Goal: Information Seeking & Learning: Learn about a topic

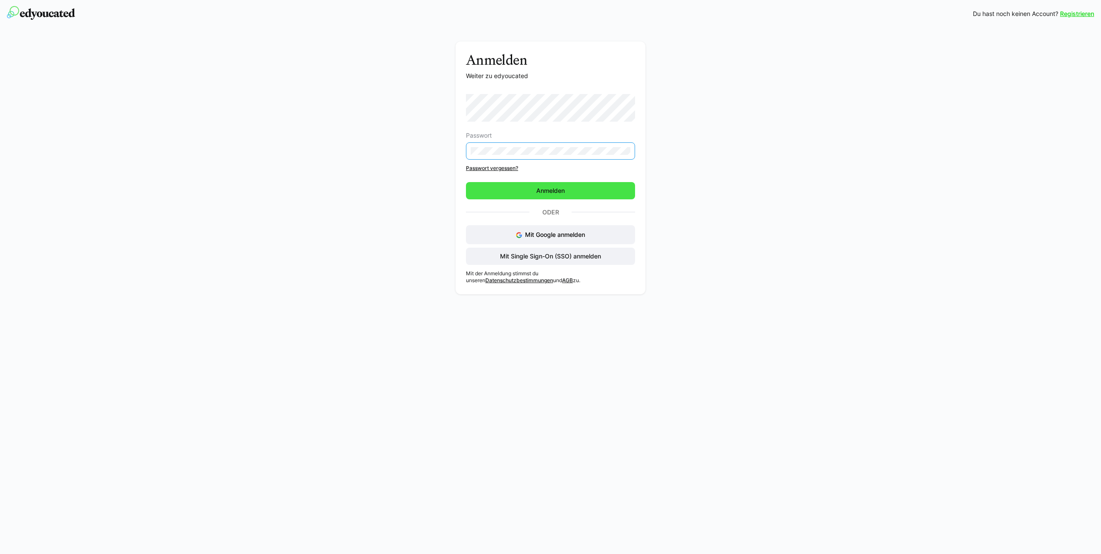
click at [547, 192] on span "Anmelden" at bounding box center [550, 190] width 31 height 9
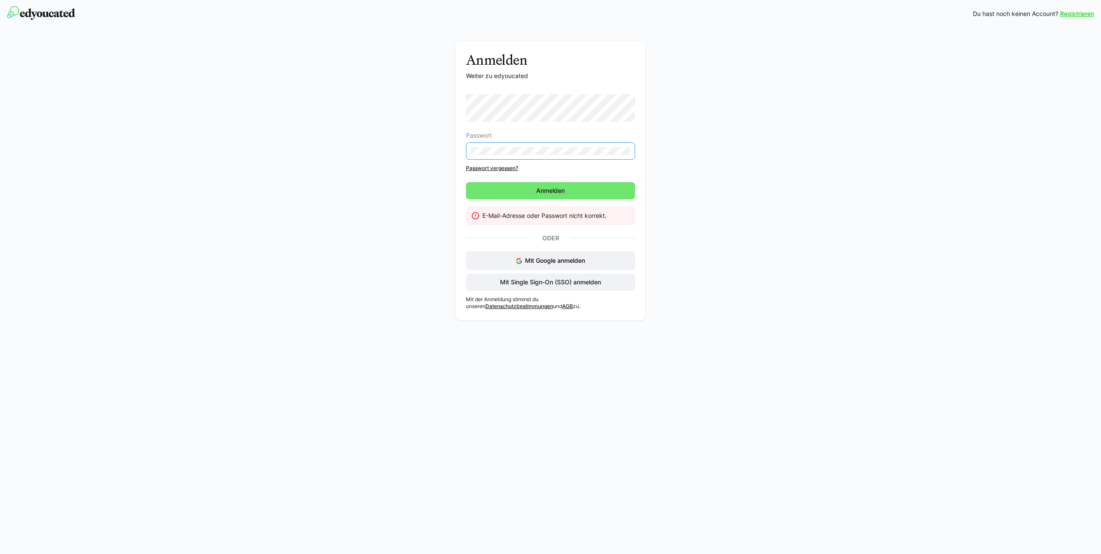
click at [451, 150] on div "Anmelden Weiter zu edyoucated Passwort Passwort vergessen? Anmelden E-Mail-Adre…" at bounding box center [551, 182] width 486 height 283
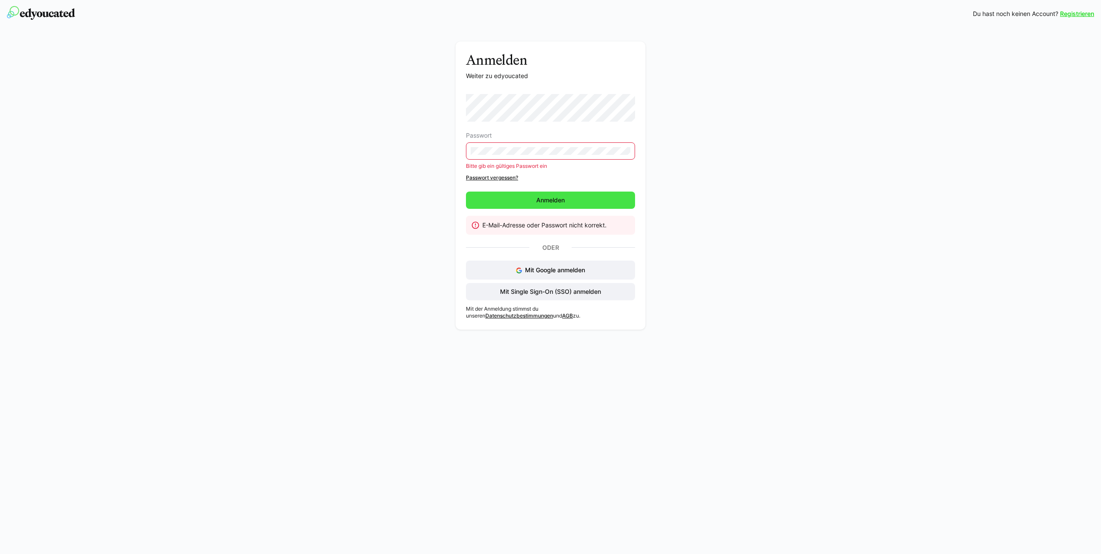
click at [568, 197] on span "Anmelden" at bounding box center [550, 200] width 169 height 17
click at [520, 198] on span "Anmelden" at bounding box center [550, 200] width 169 height 17
click at [407, 150] on div "Anmelden Weiter zu edyoucated Passwort Bitte gib ein gültiges Passwort ein Pass…" at bounding box center [551, 187] width 486 height 293
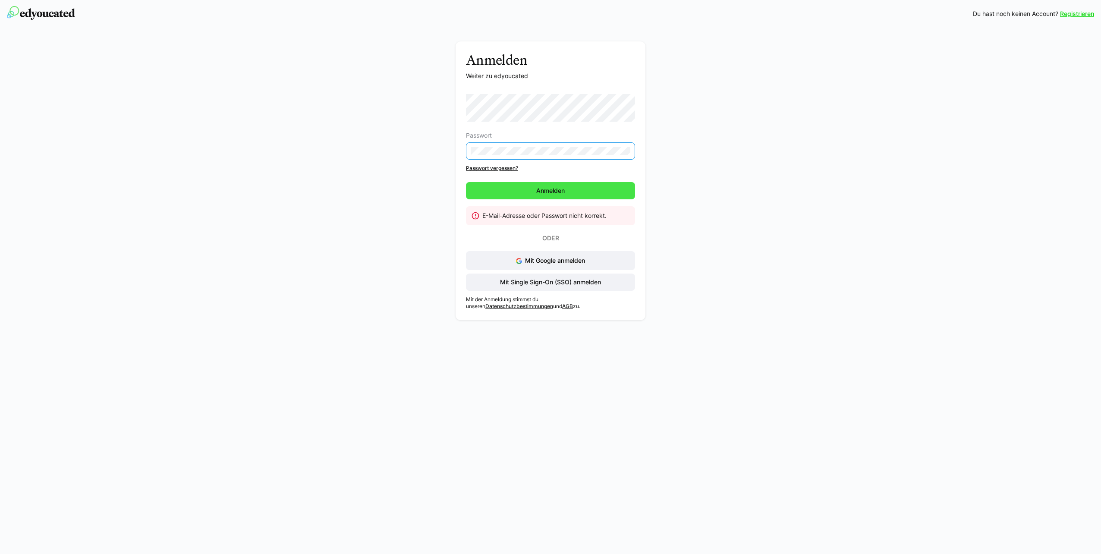
click at [565, 197] on span "Anmelden" at bounding box center [550, 190] width 169 height 17
click at [547, 190] on span "Anmelden" at bounding box center [550, 190] width 31 height 9
click at [484, 164] on div "Passwort Passwort vergessen?" at bounding box center [550, 133] width 169 height 78
click at [483, 167] on link "Passwort vergessen?" at bounding box center [550, 168] width 169 height 7
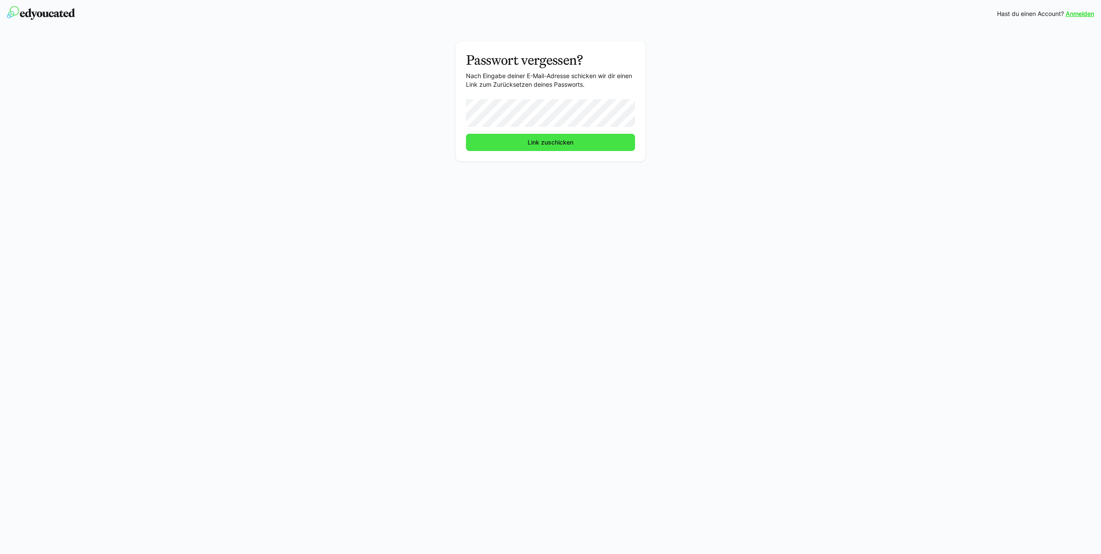
click at [523, 142] on span "Link zuschicken" at bounding box center [550, 142] width 169 height 17
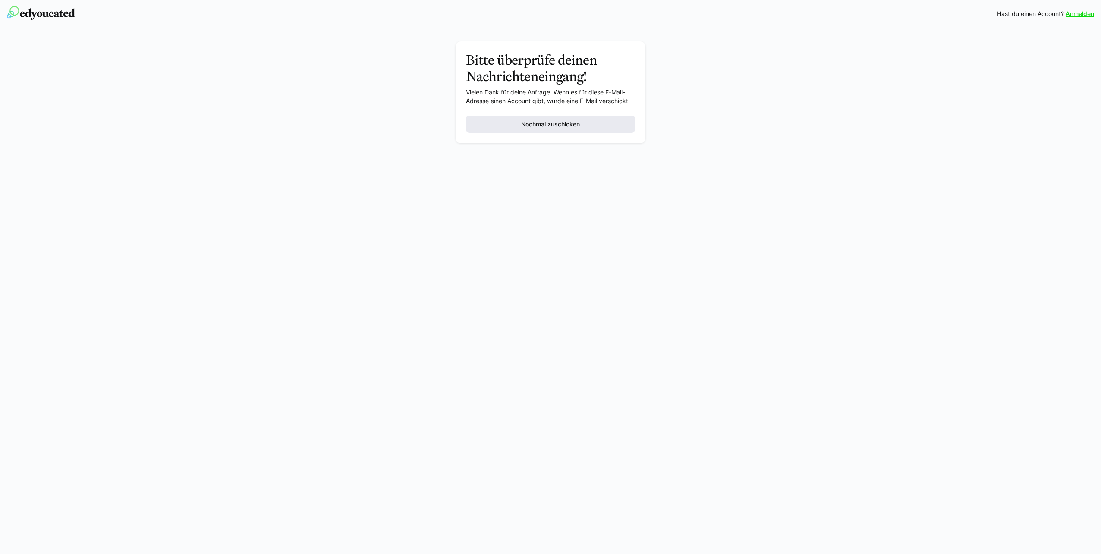
click at [531, 126] on span "Nochmal zuschicken" at bounding box center [550, 124] width 61 height 9
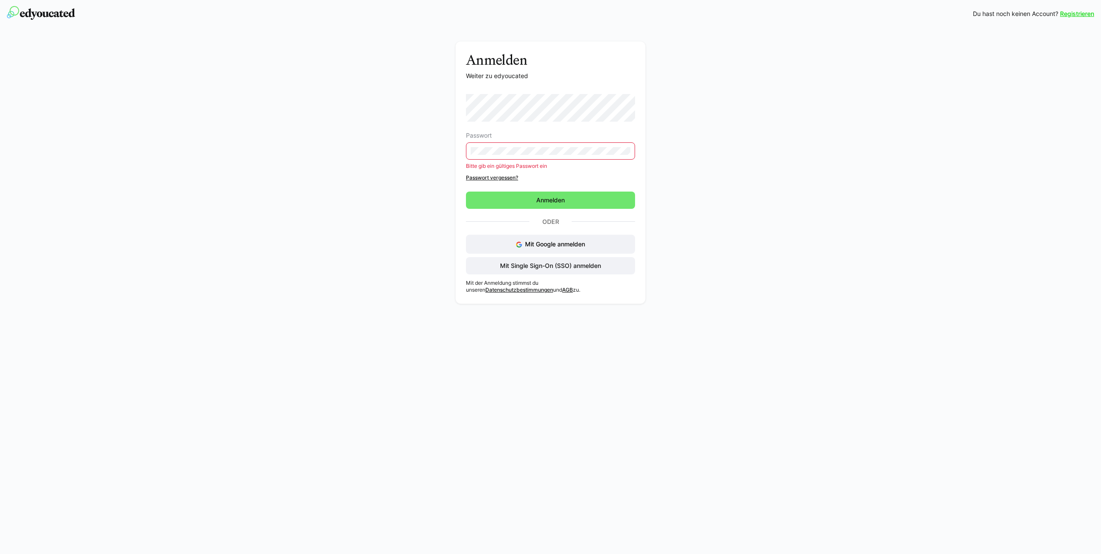
click at [533, 146] on eds-input at bounding box center [550, 150] width 169 height 17
click at [574, 203] on span "Anmelden" at bounding box center [550, 200] width 169 height 17
click at [546, 195] on span "Anmelden" at bounding box center [550, 200] width 169 height 17
click at [557, 208] on span "Anmelden" at bounding box center [550, 200] width 169 height 17
click at [561, 200] on span "Anmelden" at bounding box center [550, 200] width 31 height 9
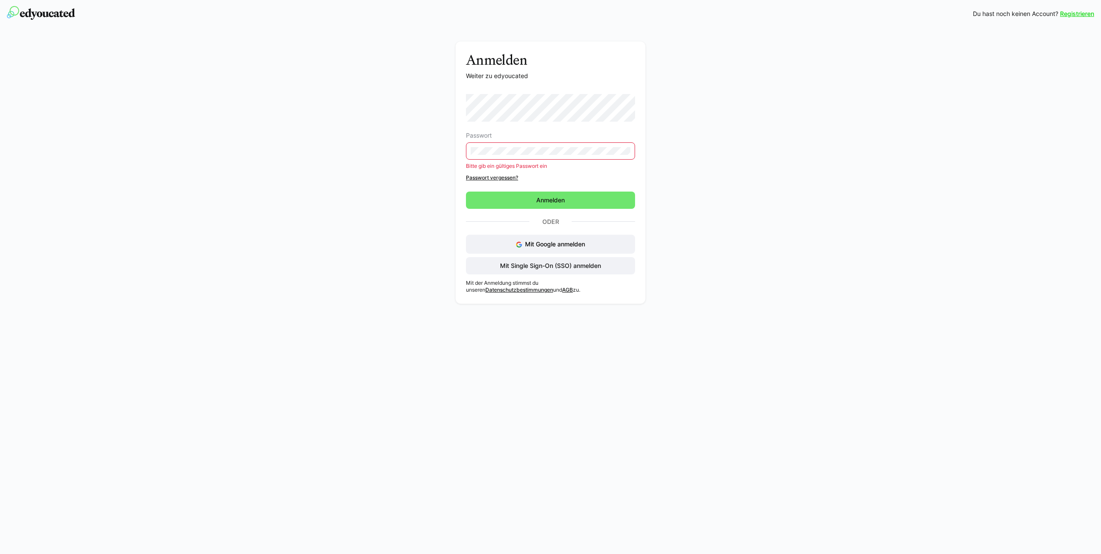
drag, startPoint x: 507, startPoint y: 146, endPoint x: 464, endPoint y: 148, distance: 42.7
click at [464, 148] on div "Anmelden Weiter zu edyoucated Passwort Bitte gib ein gültiges Passwort ein Pass…" at bounding box center [551, 172] width 190 height 262
click at [432, 147] on div "Anmelden Weiter zu edyoucated Passwort Bitte gib ein gültiges Passwort ein Pass…" at bounding box center [551, 174] width 486 height 267
click at [556, 246] on span "Mit Google anmelden" at bounding box center [555, 243] width 60 height 7
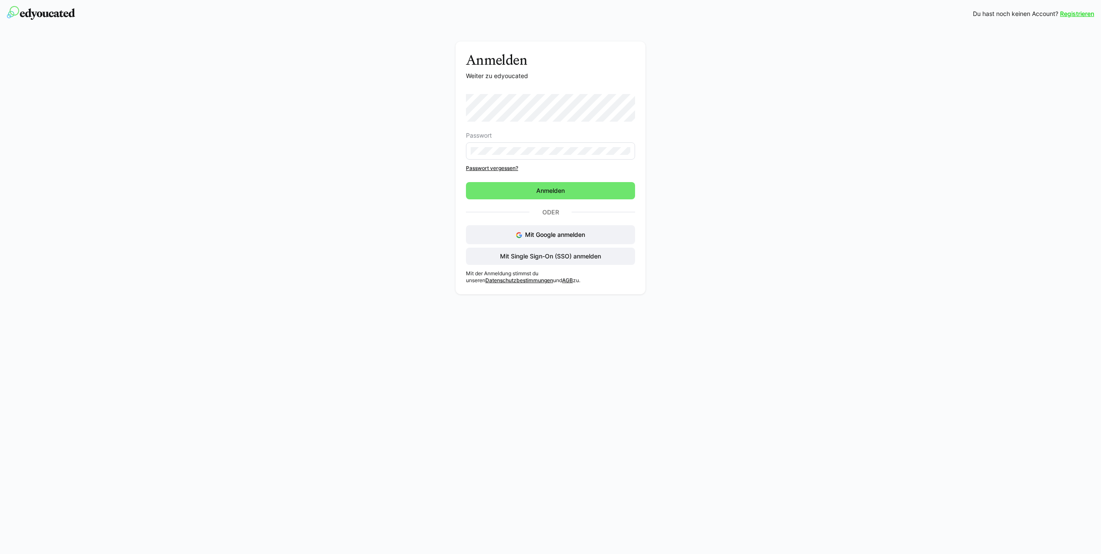
click at [511, 161] on div "Passwort Passwort vergessen?" at bounding box center [550, 133] width 169 height 78
click at [558, 182] on form "Passwort Passwort vergessen? [GEOGRAPHIC_DATA]" at bounding box center [550, 146] width 169 height 105
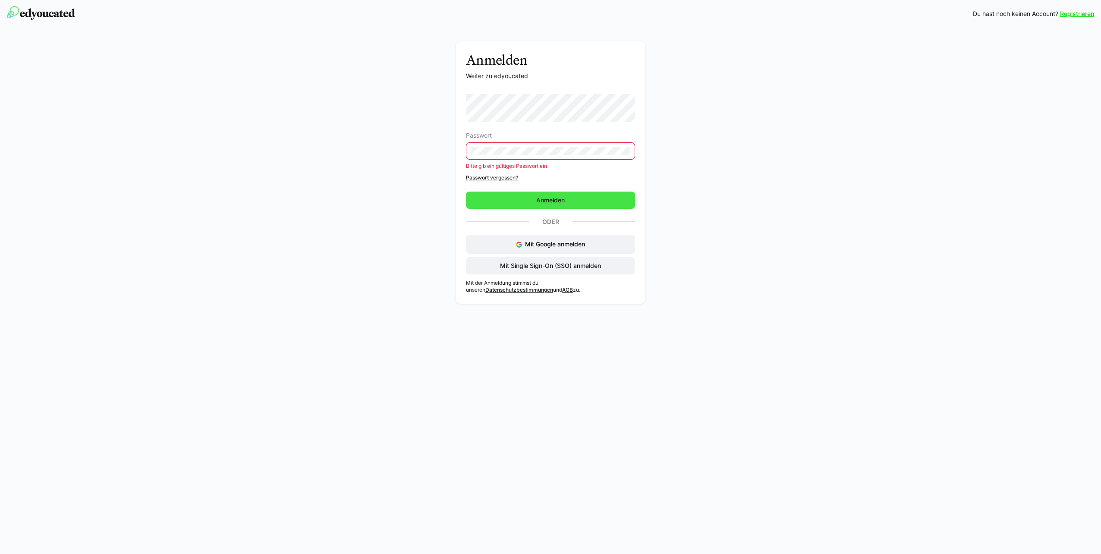
click at [558, 198] on span "Anmelden" at bounding box center [550, 200] width 31 height 9
click at [388, 161] on div "Anmelden Weiter zu edyoucated Passwort Bitte gib ein gültiges Passwort ein Pass…" at bounding box center [551, 174] width 486 height 267
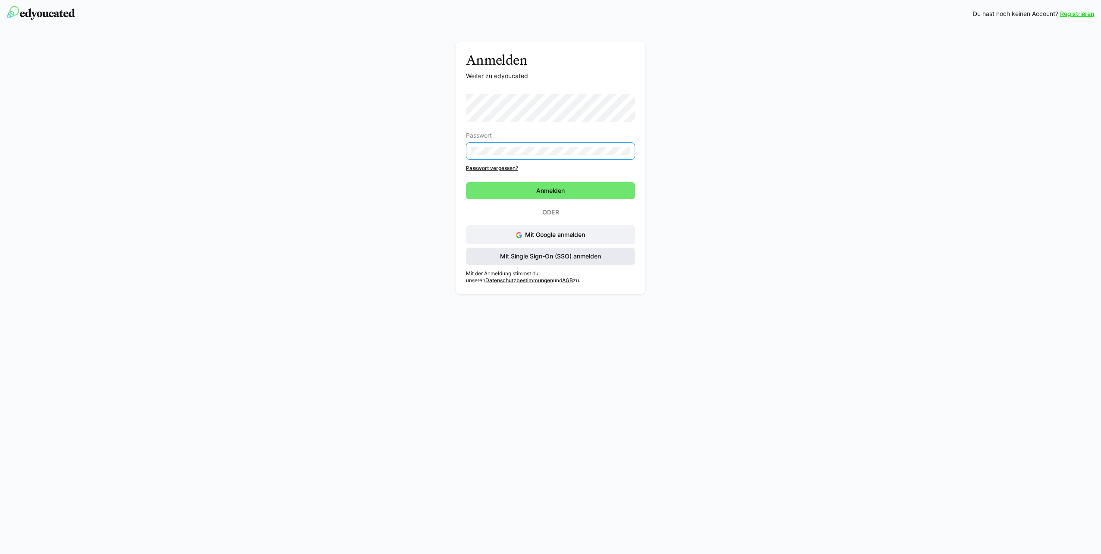
click at [564, 261] on span "Mit Single Sign-On (SSO) anmelden" at bounding box center [550, 256] width 169 height 17
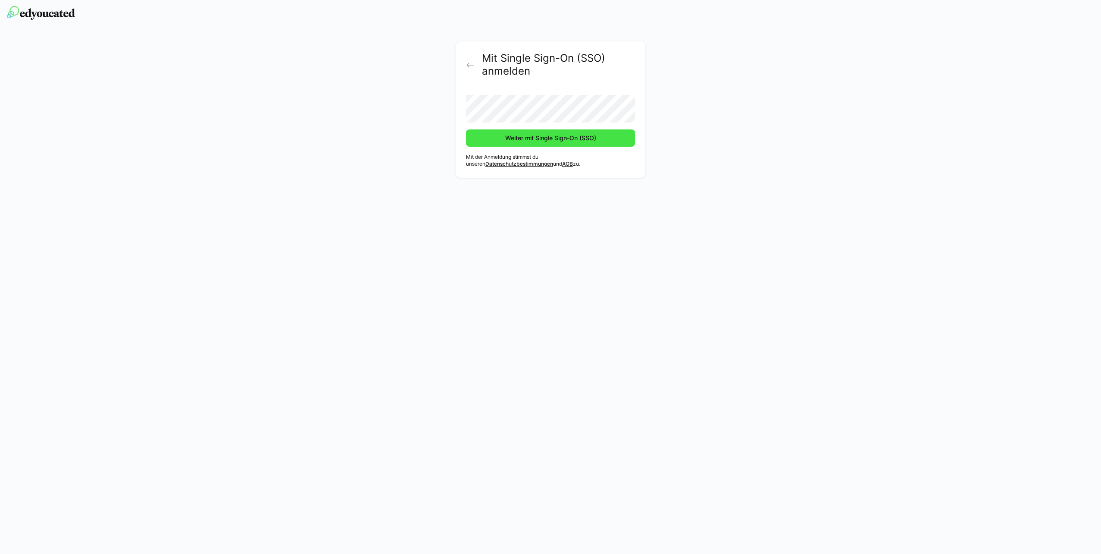
click at [557, 142] on span "Weiter mit Single Sign-On (SSO)" at bounding box center [551, 138] width 94 height 9
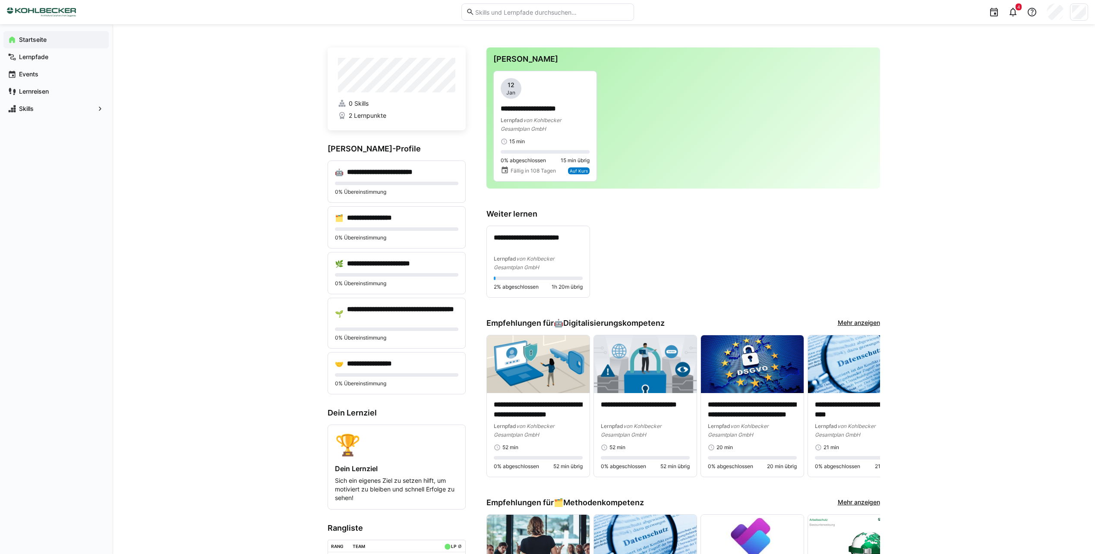
click at [527, 13] on input "text" at bounding box center [551, 12] width 154 height 8
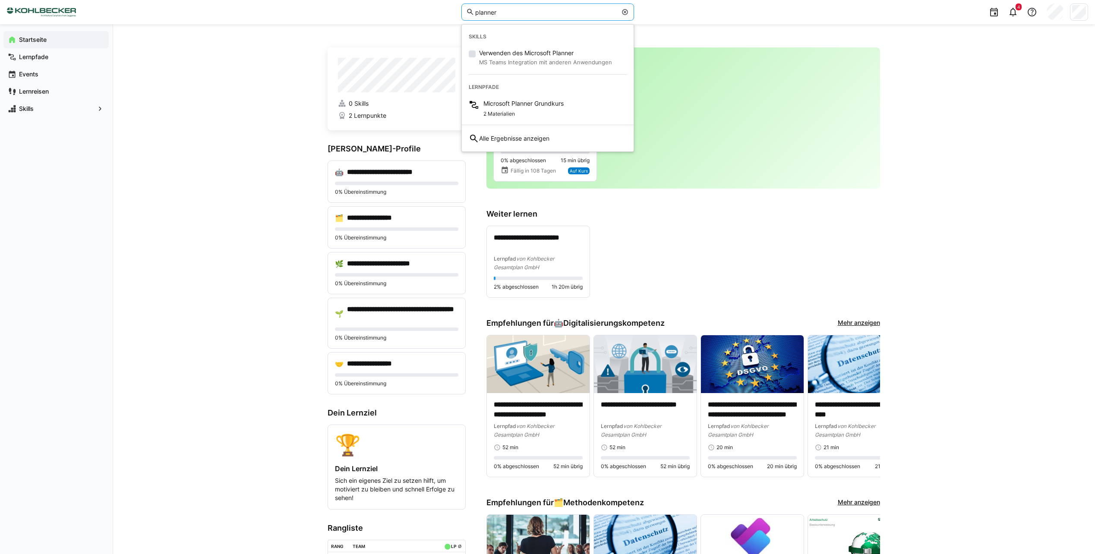
type input "planner"
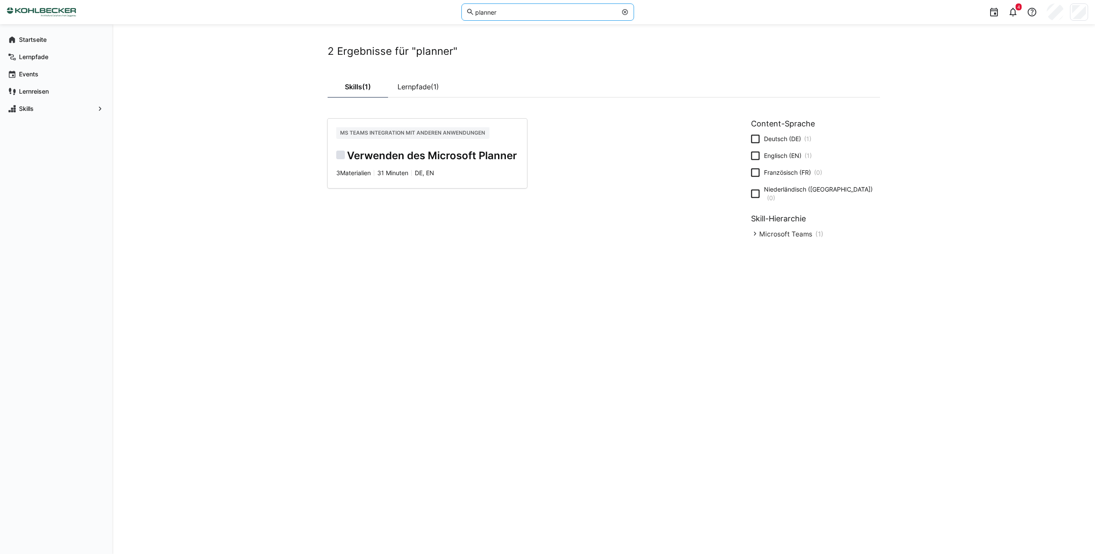
drag, startPoint x: 514, startPoint y: 16, endPoint x: 434, endPoint y: 16, distance: 80.3
click at [434, 16] on div "planner 4" at bounding box center [547, 12] width 1081 height 24
click at [48, 35] on div "Startseite" at bounding box center [55, 39] width 105 height 17
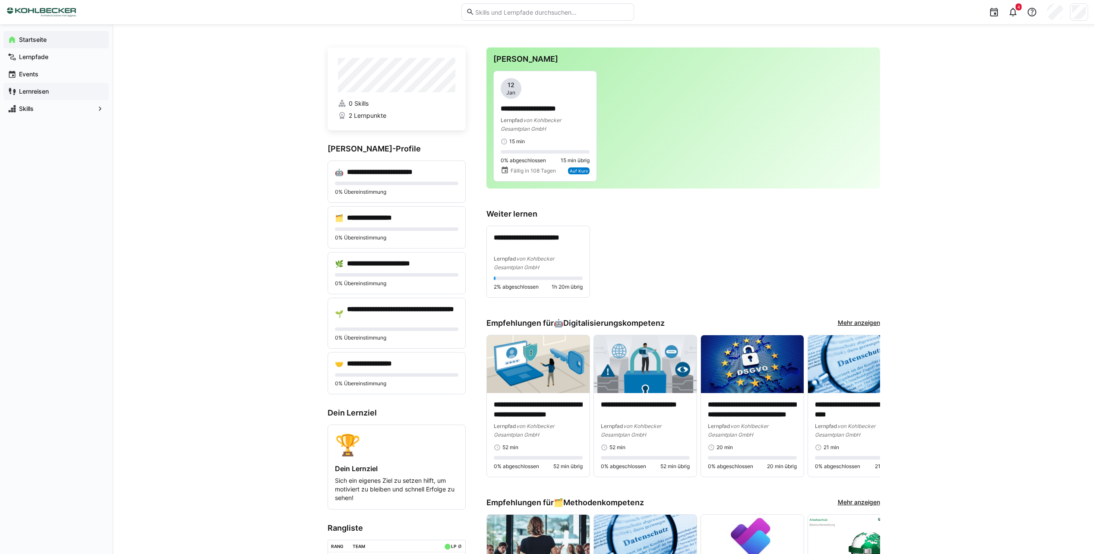
click at [28, 87] on div "Lernreisen" at bounding box center [55, 91] width 105 height 17
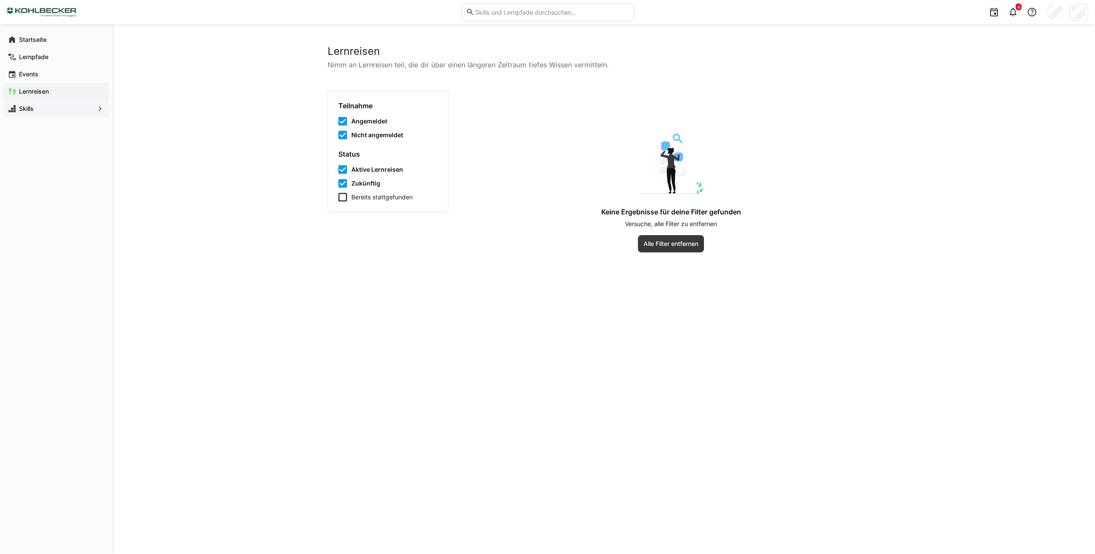
click at [0, 0] on app-navigation-label "Skills" at bounding box center [0, 0] width 0 height 0
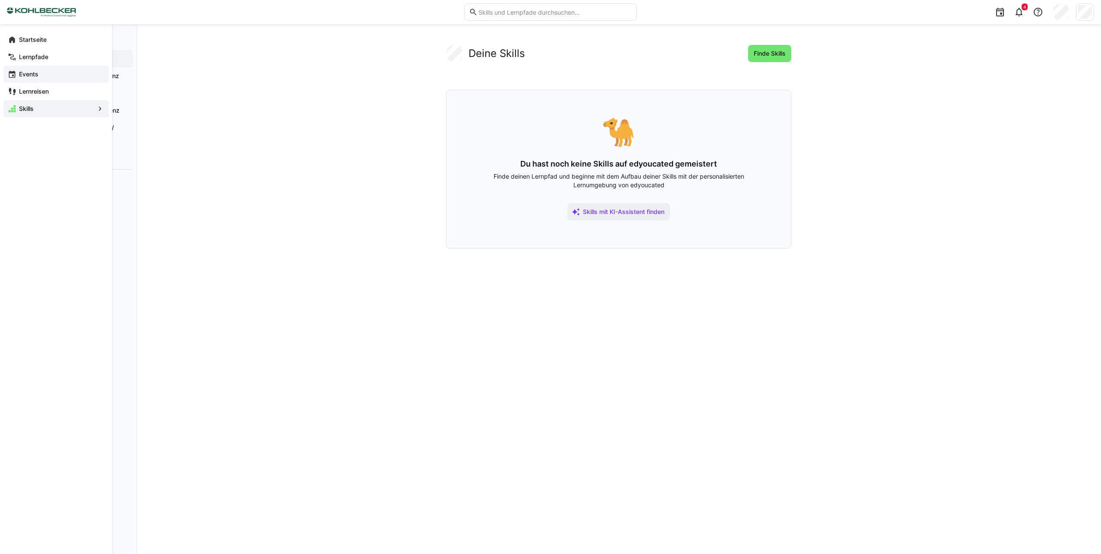
click at [0, 0] on app-navigation-label "Events" at bounding box center [0, 0] width 0 height 0
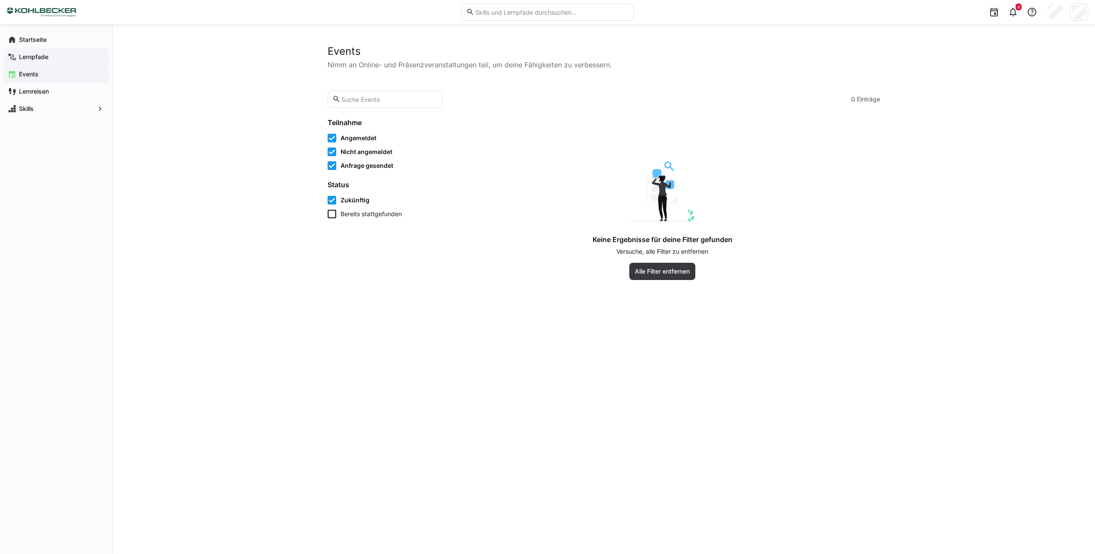
click at [0, 0] on app-navigation-label "Lernpfade" at bounding box center [0, 0] width 0 height 0
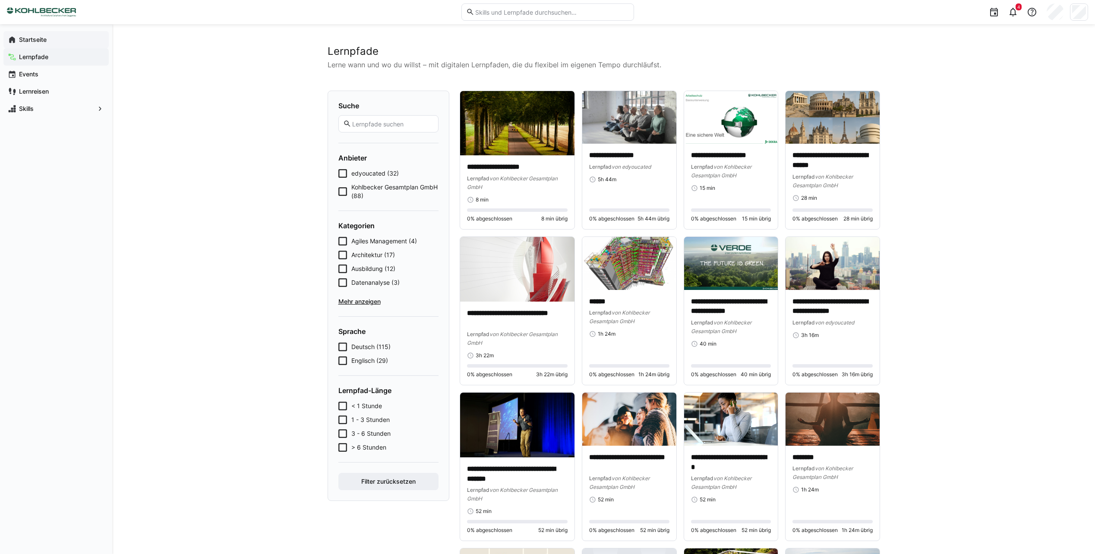
click at [0, 0] on app-navigation-label "Startseite" at bounding box center [0, 0] width 0 height 0
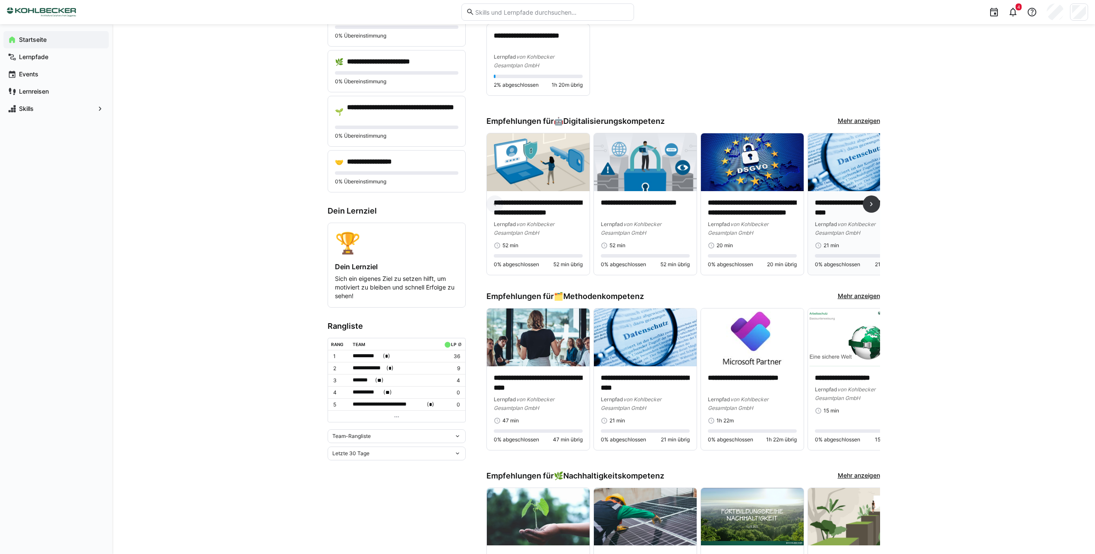
scroll to position [216, 0]
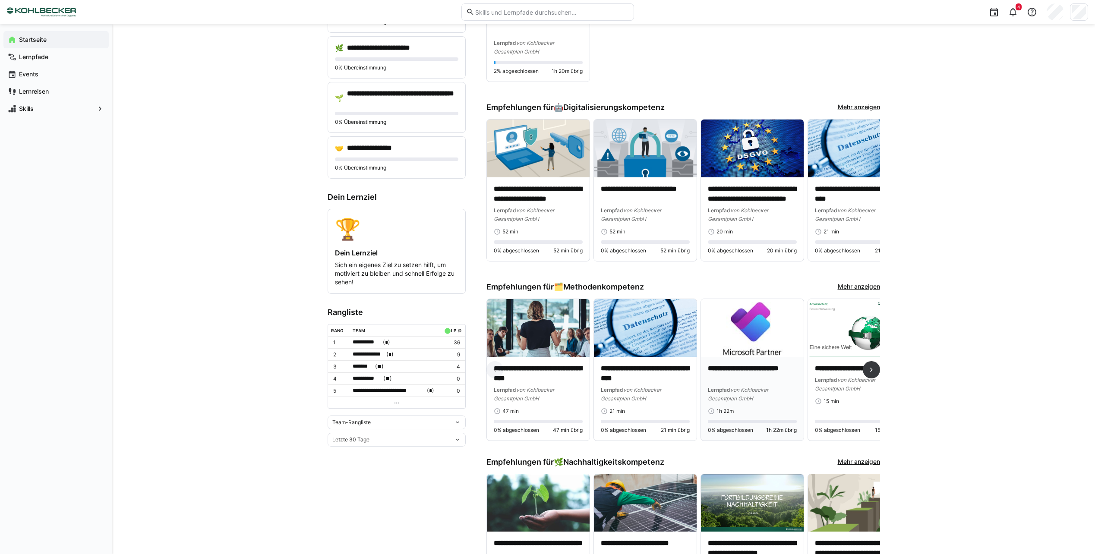
click at [775, 320] on img at bounding box center [752, 328] width 103 height 58
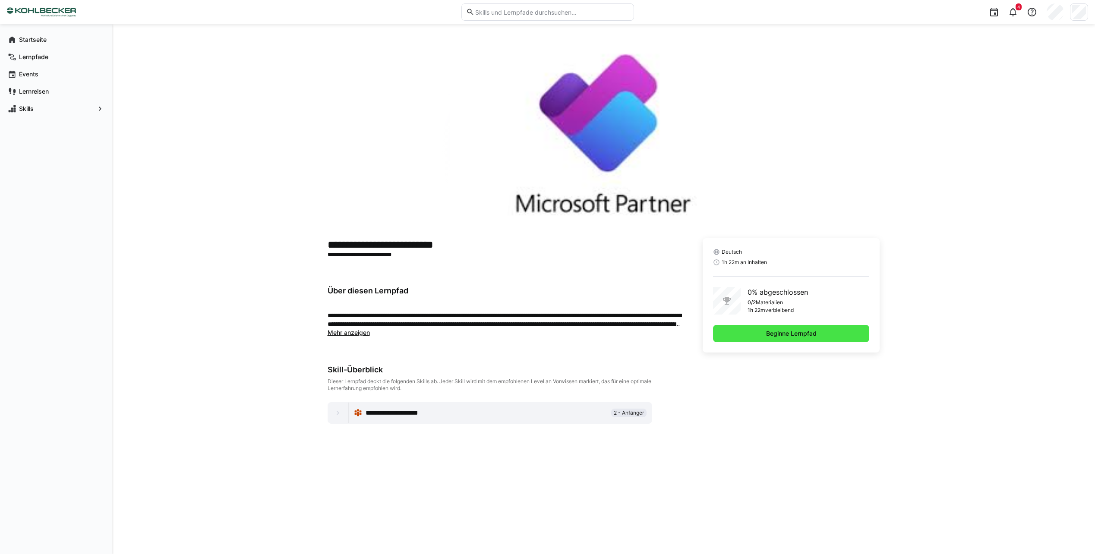
click at [752, 332] on span "Beginne Lernpfad" at bounding box center [791, 333] width 157 height 17
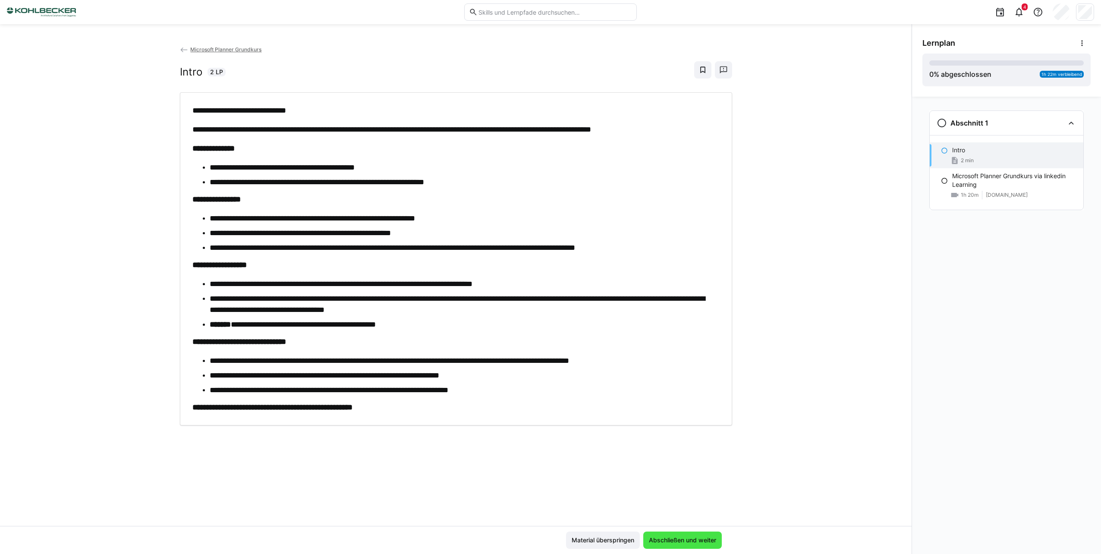
click at [668, 537] on span "Abschließen und weiter" at bounding box center [683, 540] width 70 height 9
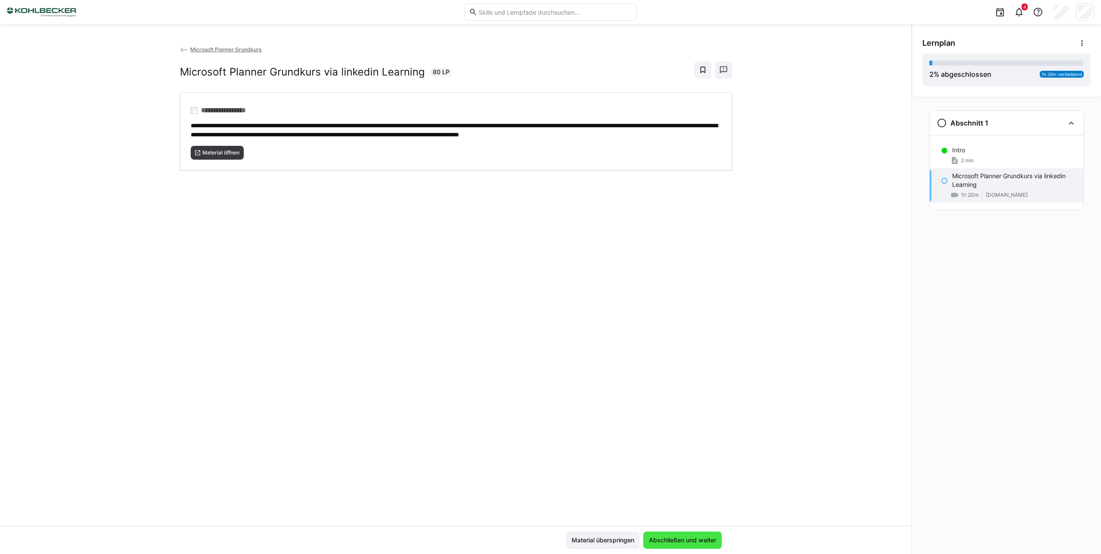
click at [665, 538] on span "Abschließen und weiter" at bounding box center [683, 540] width 70 height 9
click at [221, 156] on span "Material öffnen" at bounding box center [221, 152] width 39 height 7
